Goal: Check status: Check status

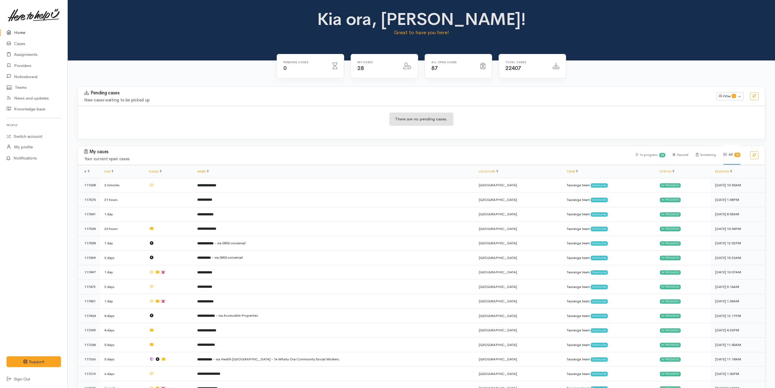
scroll to position [214, 0]
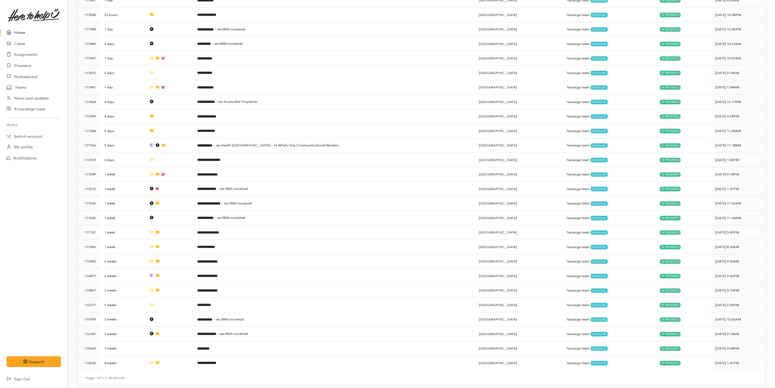
click at [22, 30] on link "Home" at bounding box center [33, 32] width 67 height 11
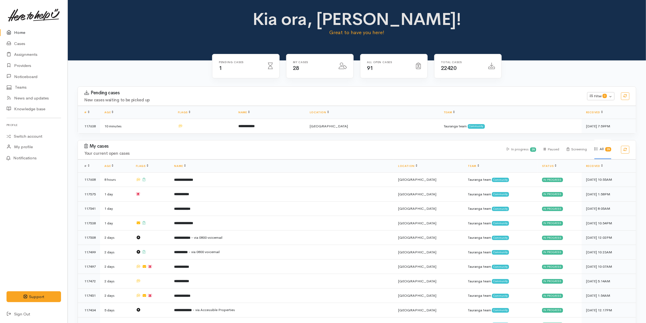
click at [144, 43] on div "Kia ora, Karli! Great to have you here!" at bounding box center [357, 30] width 578 height 60
click at [169, 255] on td at bounding box center [150, 251] width 38 height 15
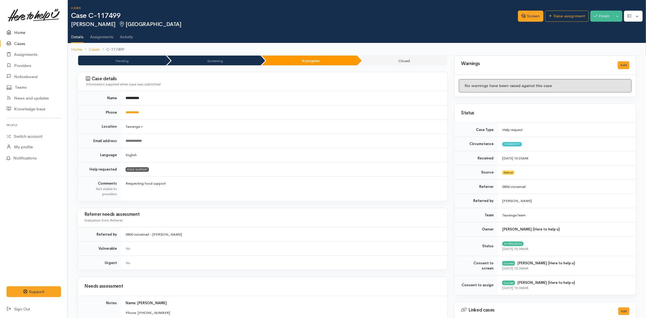
click at [18, 33] on link "Home" at bounding box center [33, 32] width 67 height 11
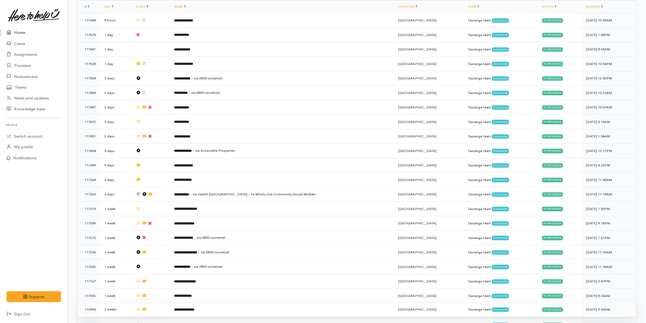
scroll to position [271, 0]
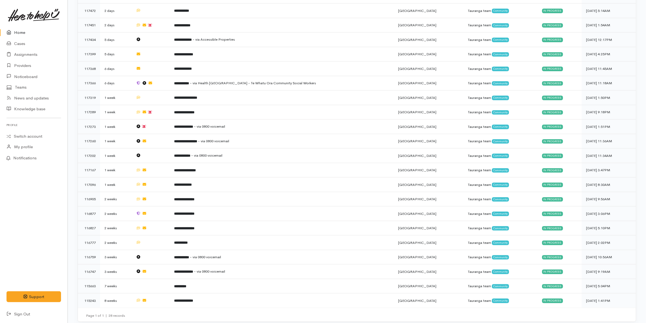
drag, startPoint x: 28, startPoint y: 34, endPoint x: 17, endPoint y: 33, distance: 11.0
click at [28, 34] on link "Home" at bounding box center [33, 32] width 67 height 11
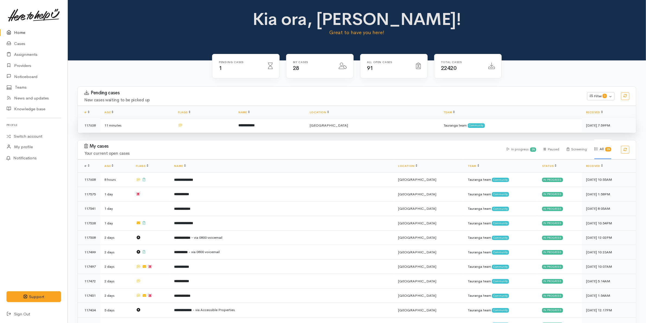
click at [171, 125] on td "11 minutes" at bounding box center [136, 125] width 73 height 14
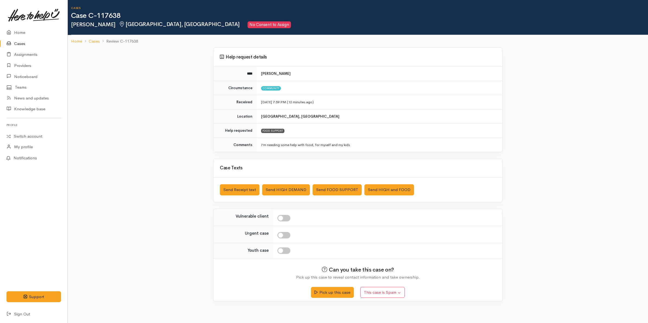
click at [17, 25] on link at bounding box center [34, 15] width 54 height 24
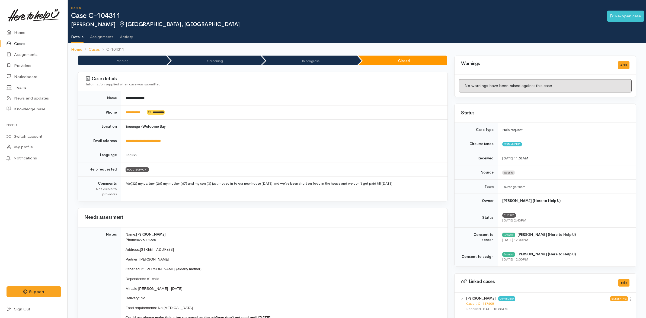
scroll to position [151, 0]
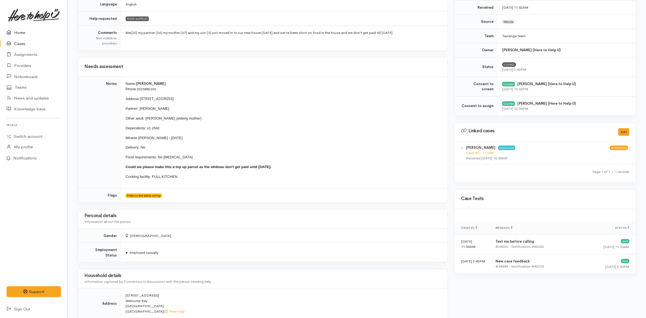
click at [17, 30] on link "Home" at bounding box center [33, 32] width 67 height 11
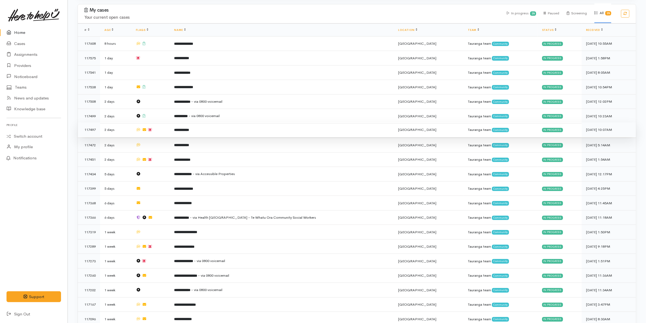
scroll to position [271, 0]
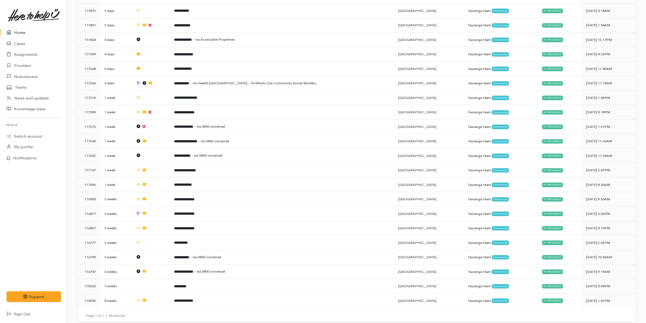
click at [20, 34] on link "Home" at bounding box center [33, 32] width 67 height 11
